Goal: Transaction & Acquisition: Purchase product/service

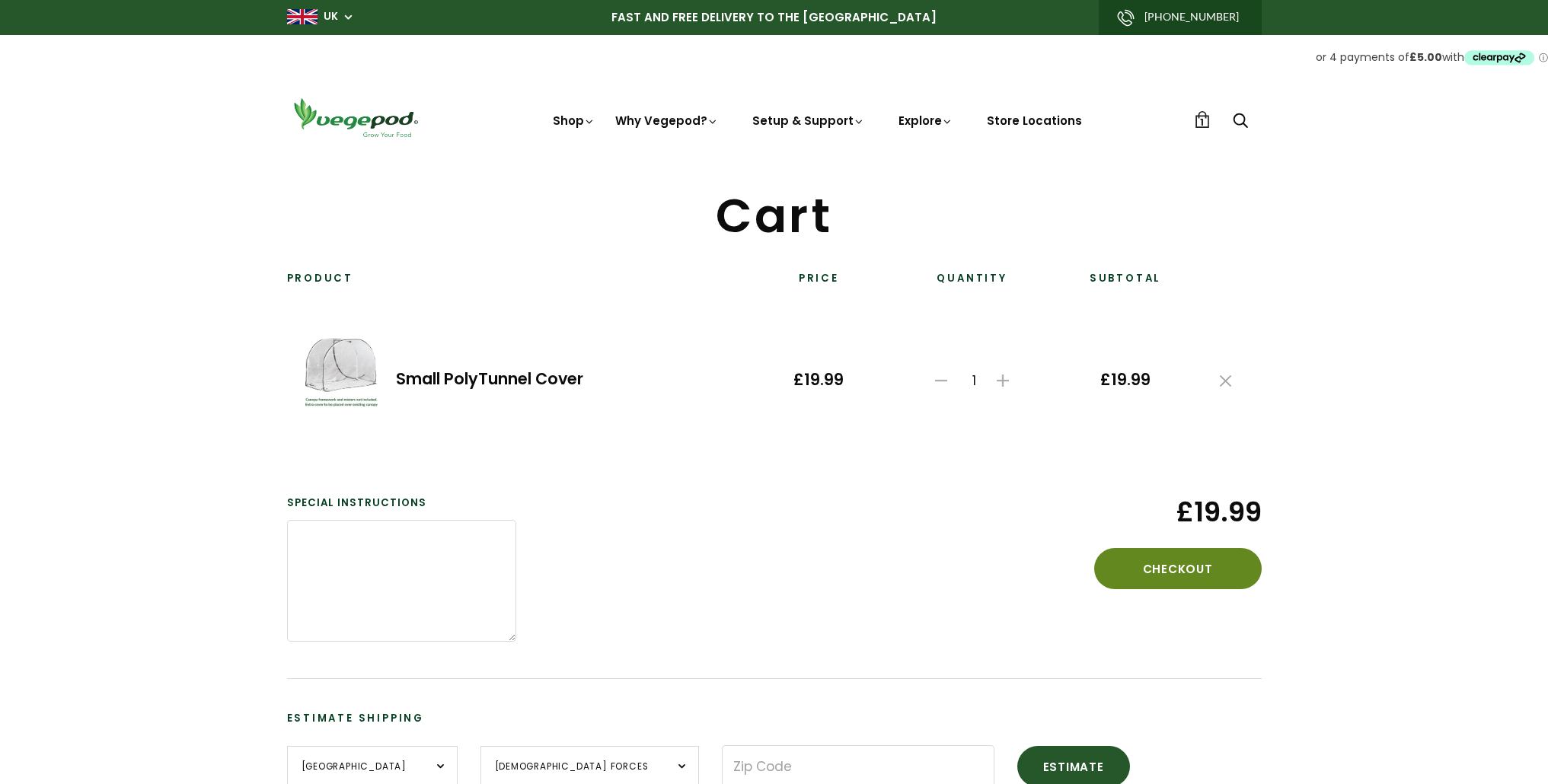
click at [1176, 575] on button "Checkout" at bounding box center [1178, 569] width 168 height 41
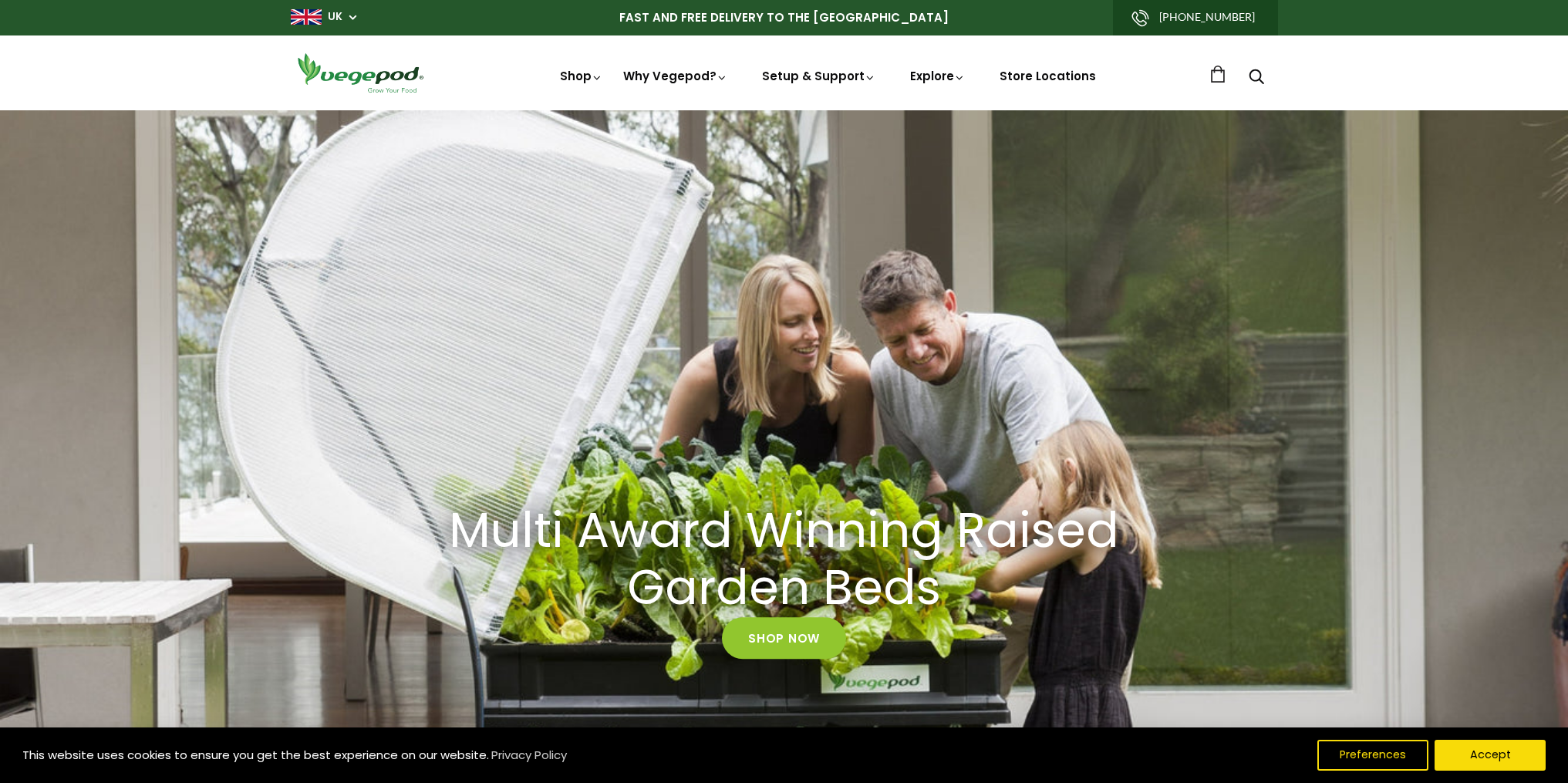
scroll to position [0, 303]
